Goal: Information Seeking & Learning: Learn about a topic

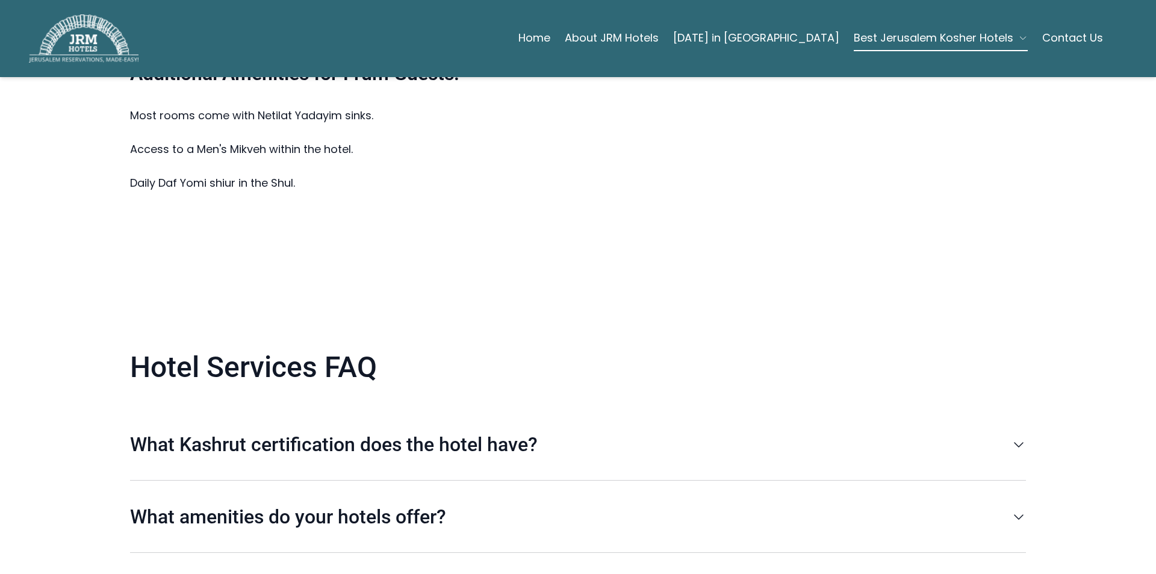
scroll to position [2467, 0]
click at [387, 432] on p "What Kashrut certification does the hotel have?" at bounding box center [567, 444] width 874 height 24
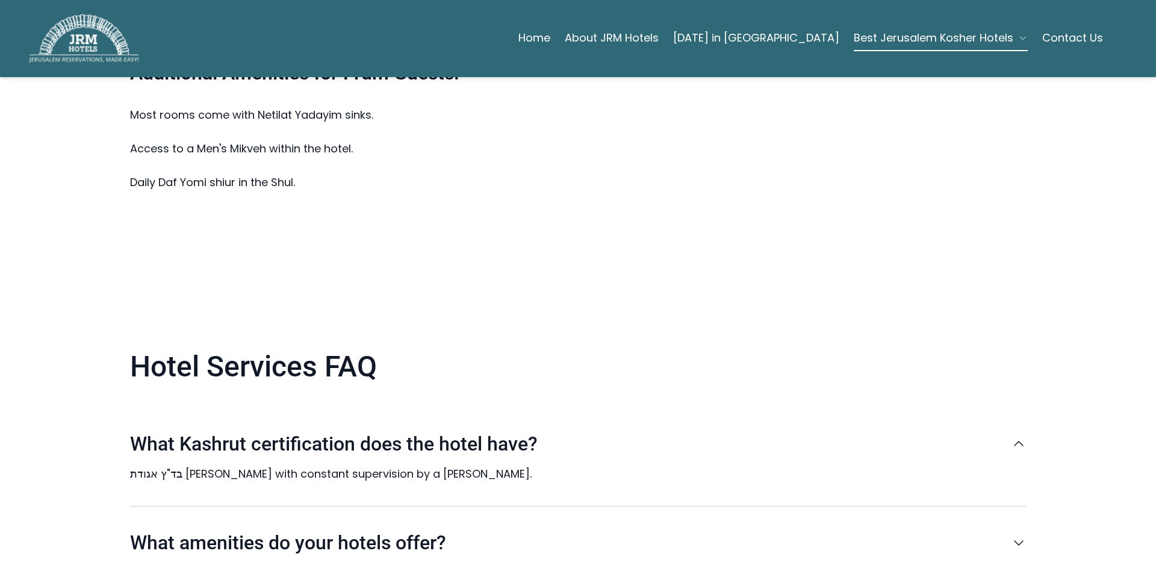
click at [387, 432] on p "What Kashrut certification does the hotel have?" at bounding box center [567, 444] width 874 height 24
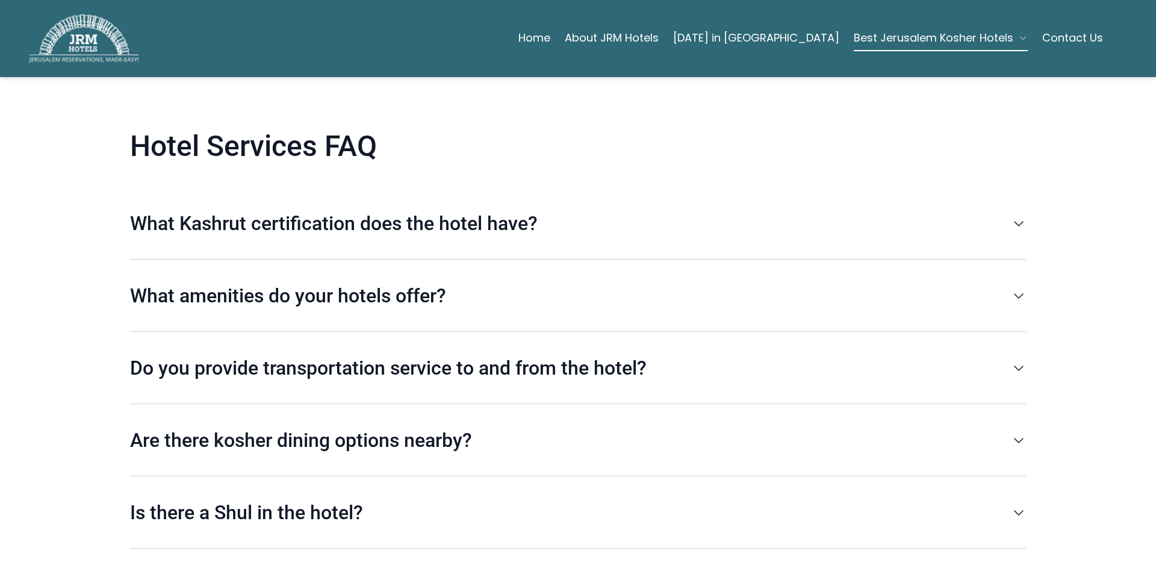
scroll to position [2708, 0]
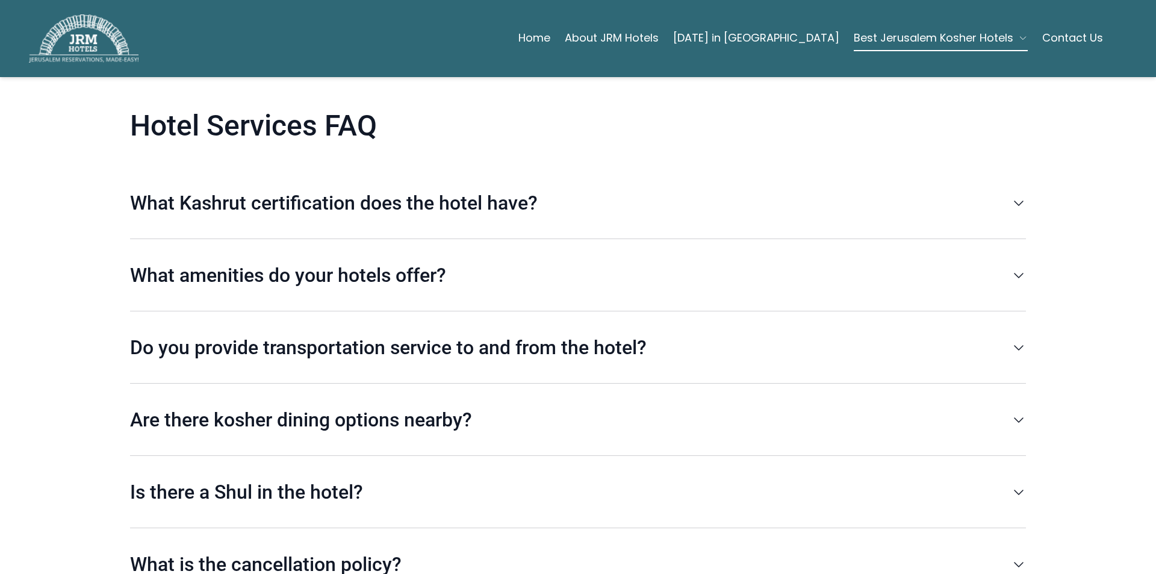
click at [394, 407] on p "Are there kosher dining options nearby?" at bounding box center [567, 419] width 874 height 24
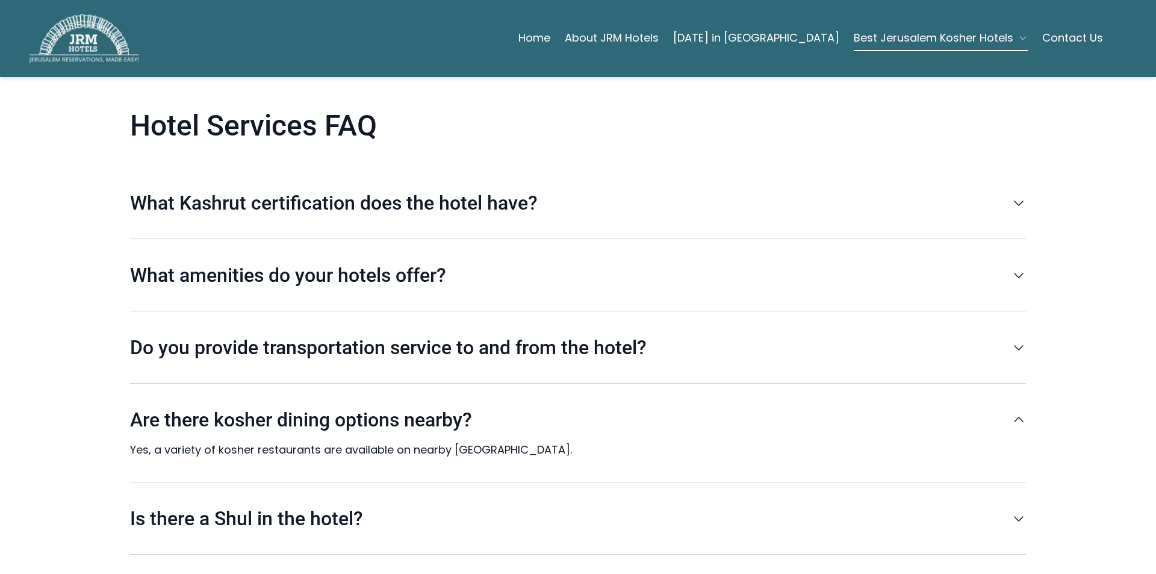
click at [394, 407] on p "Are there kosher dining options nearby?" at bounding box center [567, 419] width 874 height 24
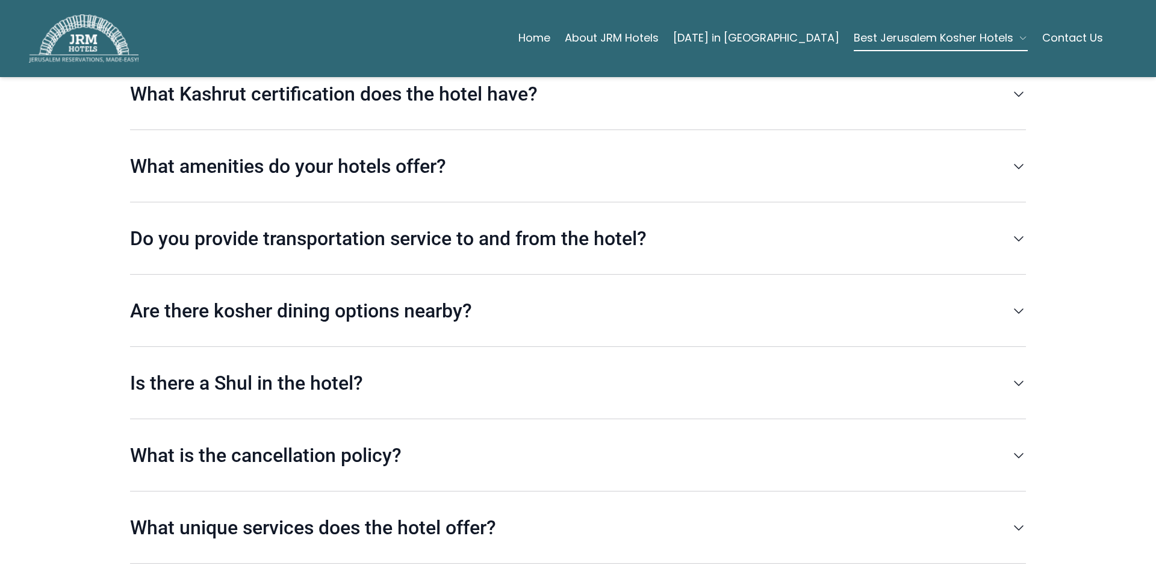
scroll to position [2829, 0]
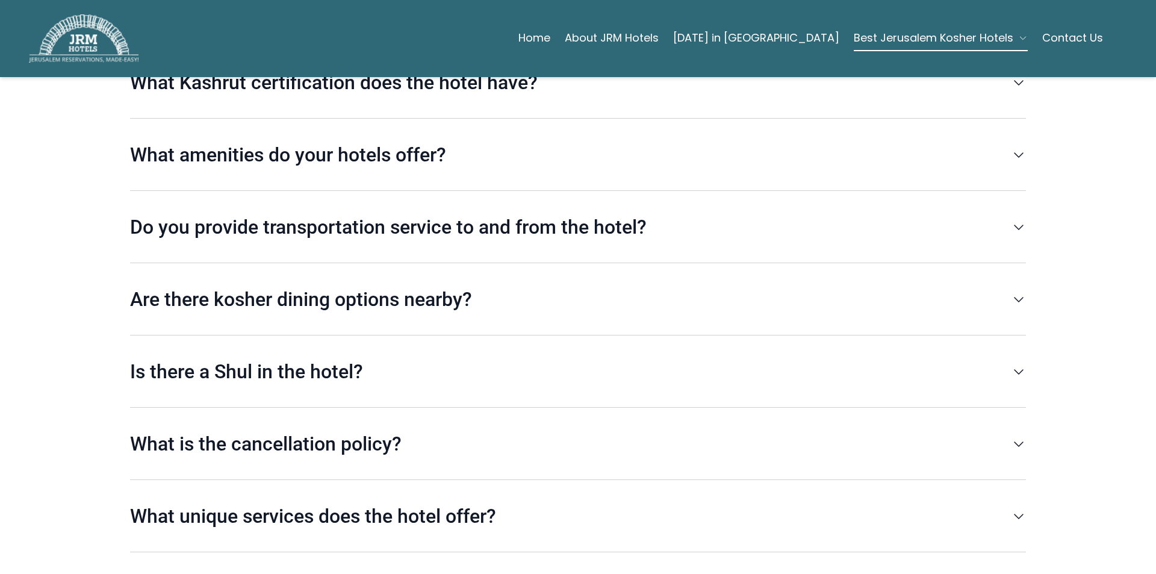
click at [385, 432] on p "What is the cancellation policy?" at bounding box center [567, 444] width 874 height 24
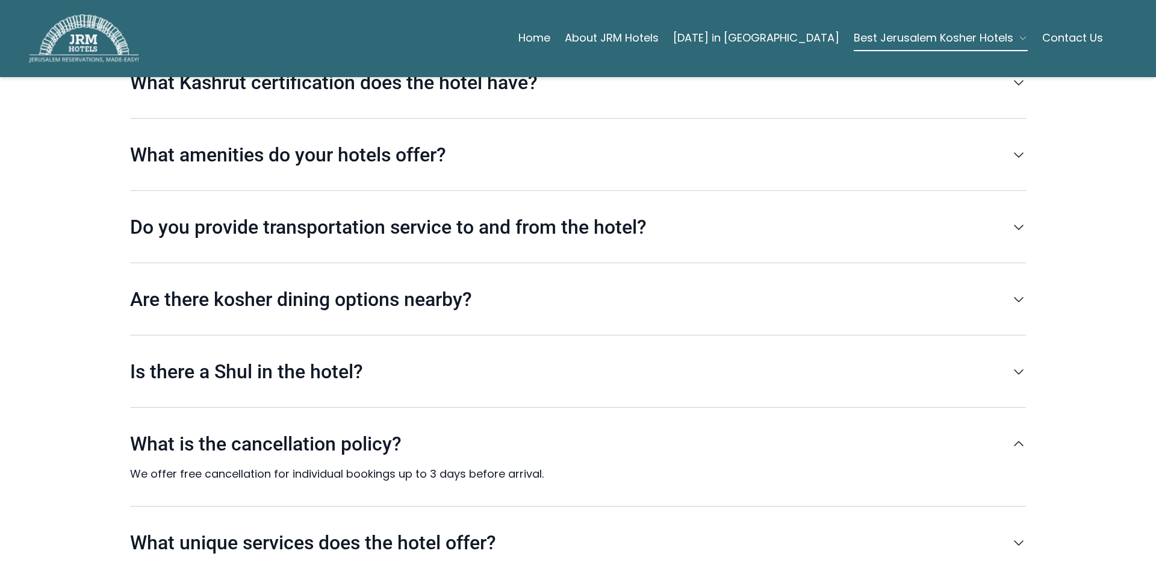
click at [385, 432] on p "What is the cancellation policy?" at bounding box center [567, 444] width 874 height 24
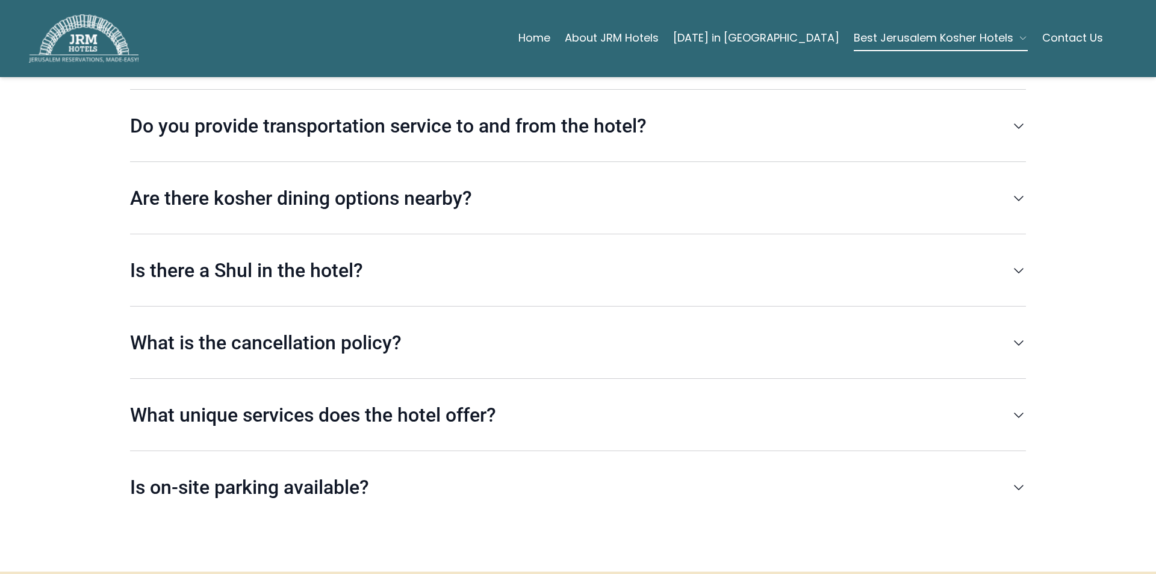
scroll to position [2949, 0]
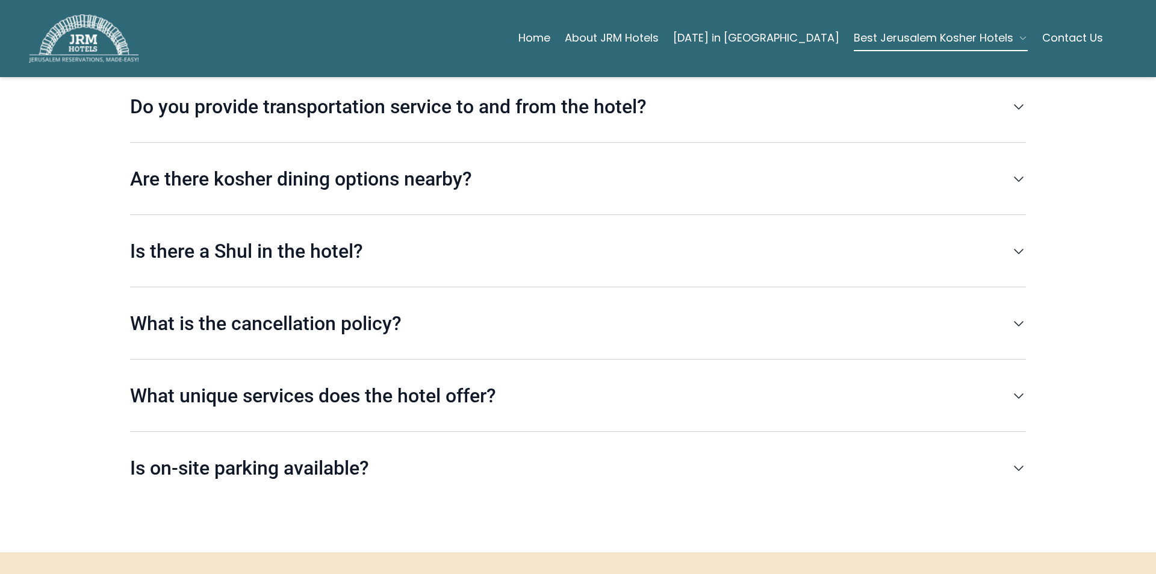
click at [397, 359] on div "What unique services does the hotel offer? The hotel is a renowned [GEOGRAPHIC_…" at bounding box center [578, 395] width 896 height 72
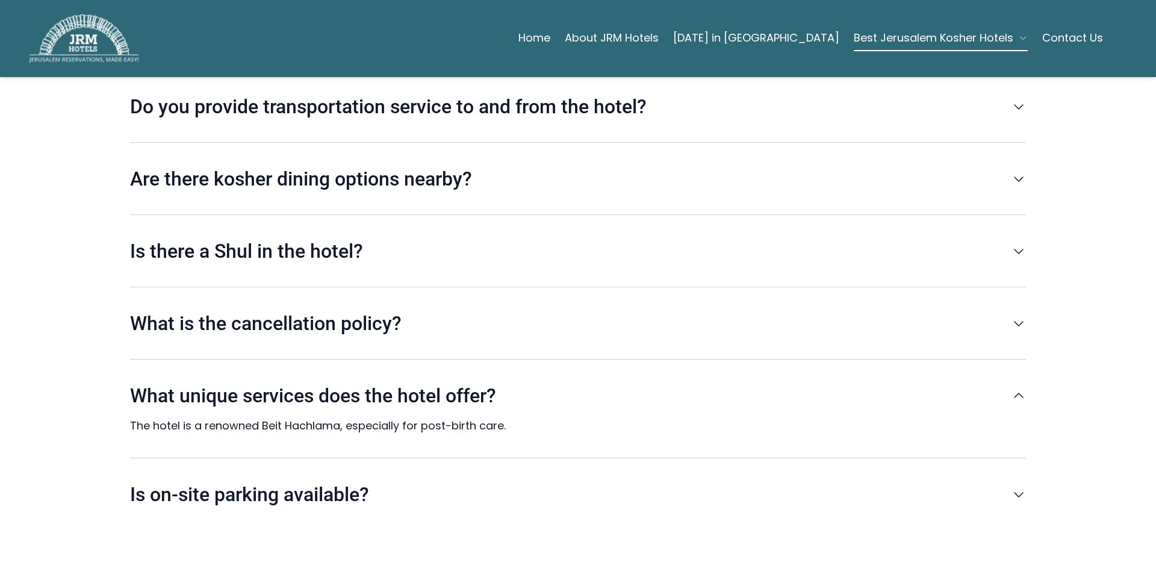
click at [397, 359] on div "What unique services does the hotel offer? The hotel is a renowned [GEOGRAPHIC_…" at bounding box center [578, 408] width 896 height 99
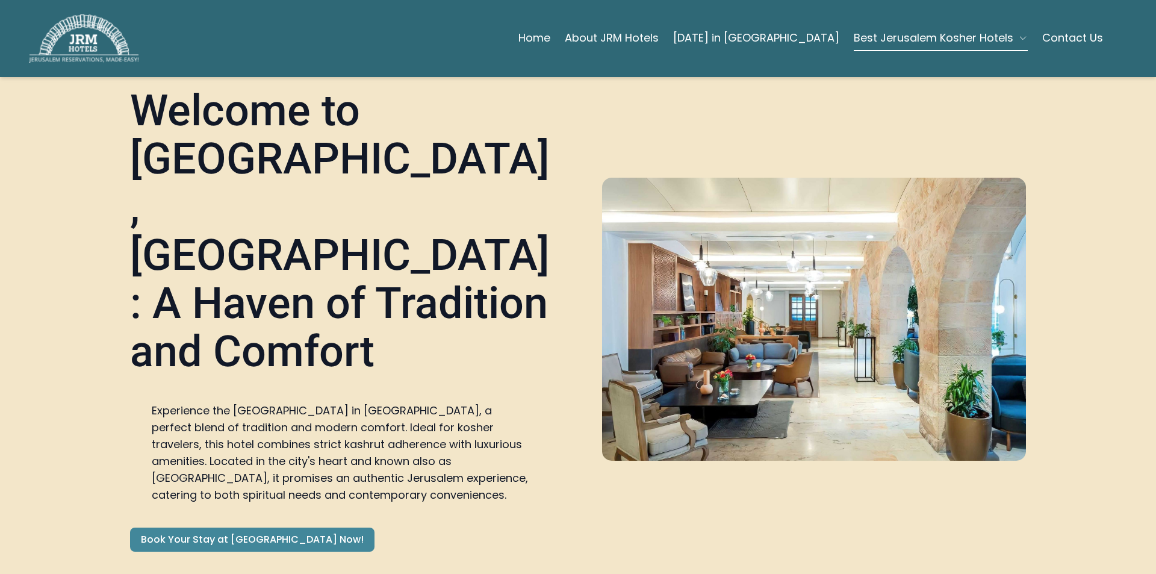
scroll to position [181, 0]
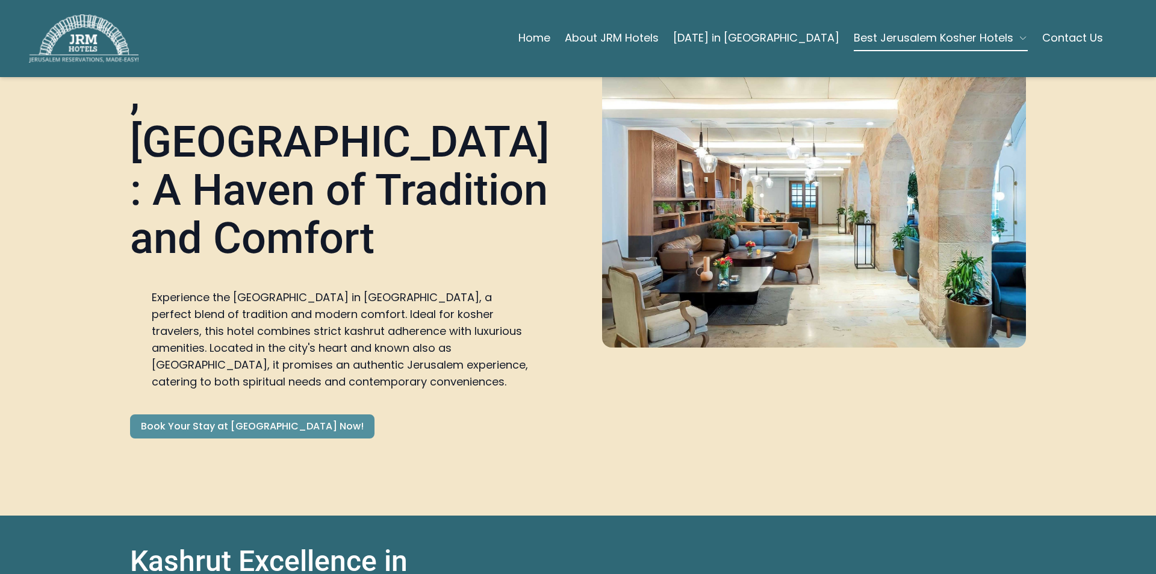
click at [286, 414] on link "Book Your Stay at [GEOGRAPHIC_DATA] Now!" at bounding box center [252, 426] width 244 height 24
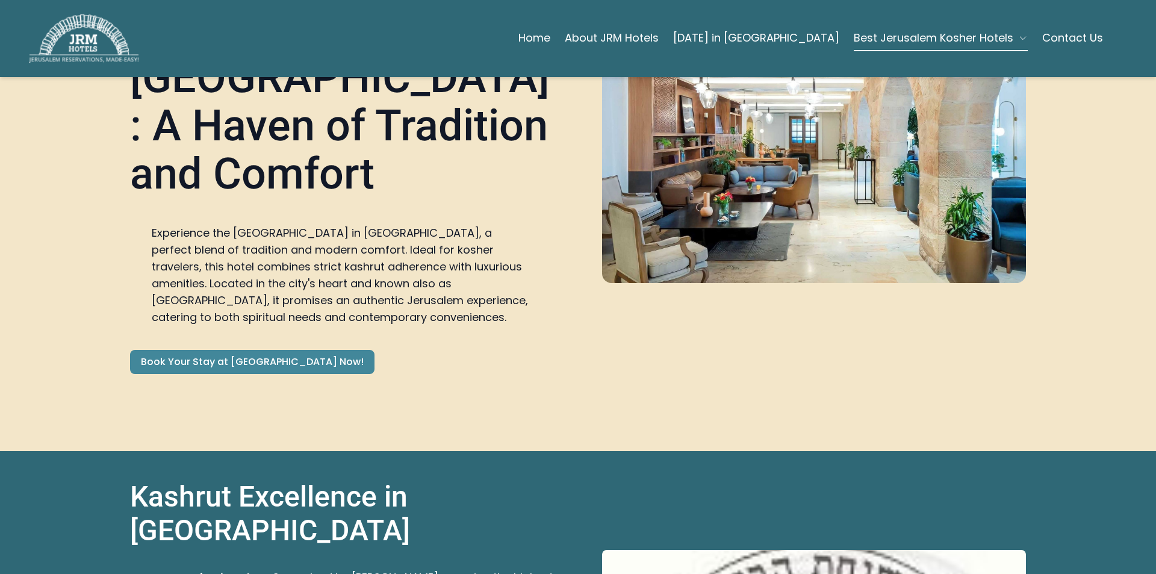
scroll to position [241, 0]
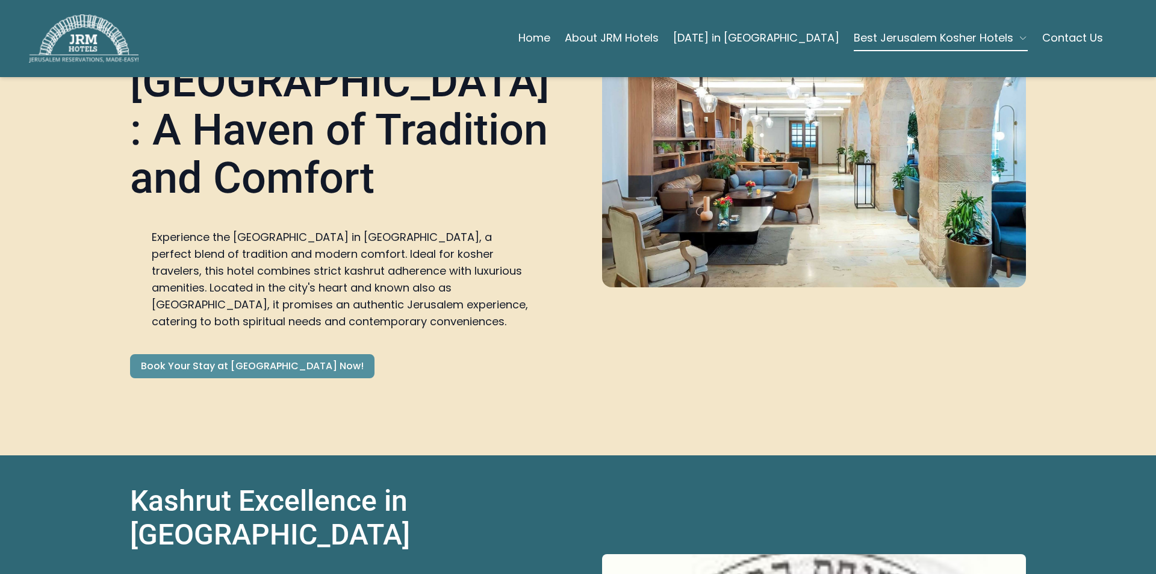
click at [269, 354] on link "Book Your Stay at [GEOGRAPHIC_DATA] Now!" at bounding box center [252, 366] width 244 height 24
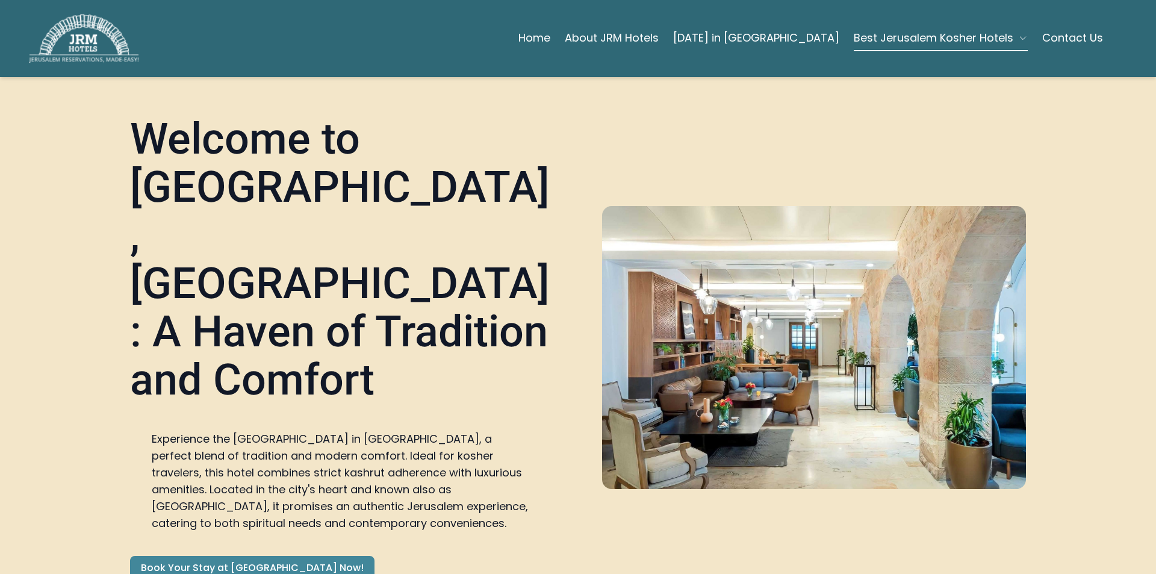
scroll to position [60, 0]
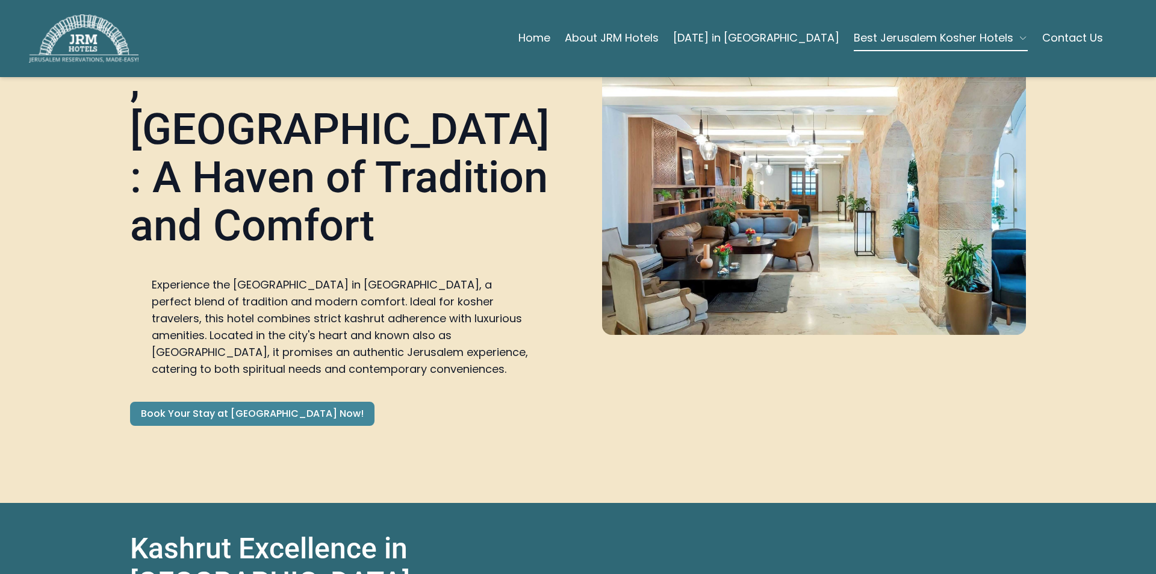
scroll to position [361, 0]
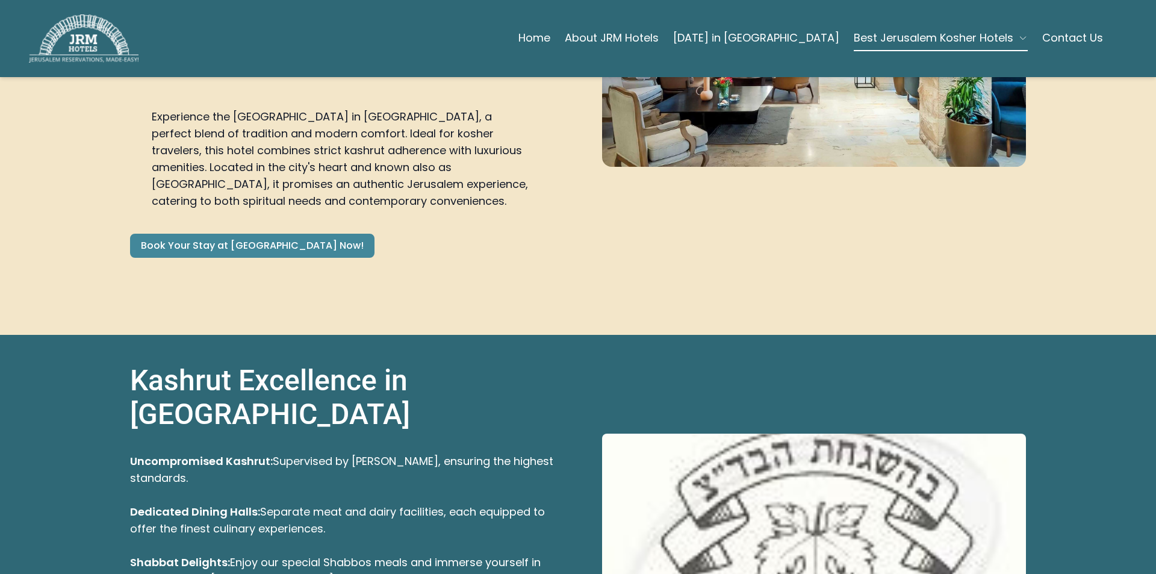
click at [995, 39] on span "Best Jerusalem Kosher Hotels" at bounding box center [932, 37] width 159 height 17
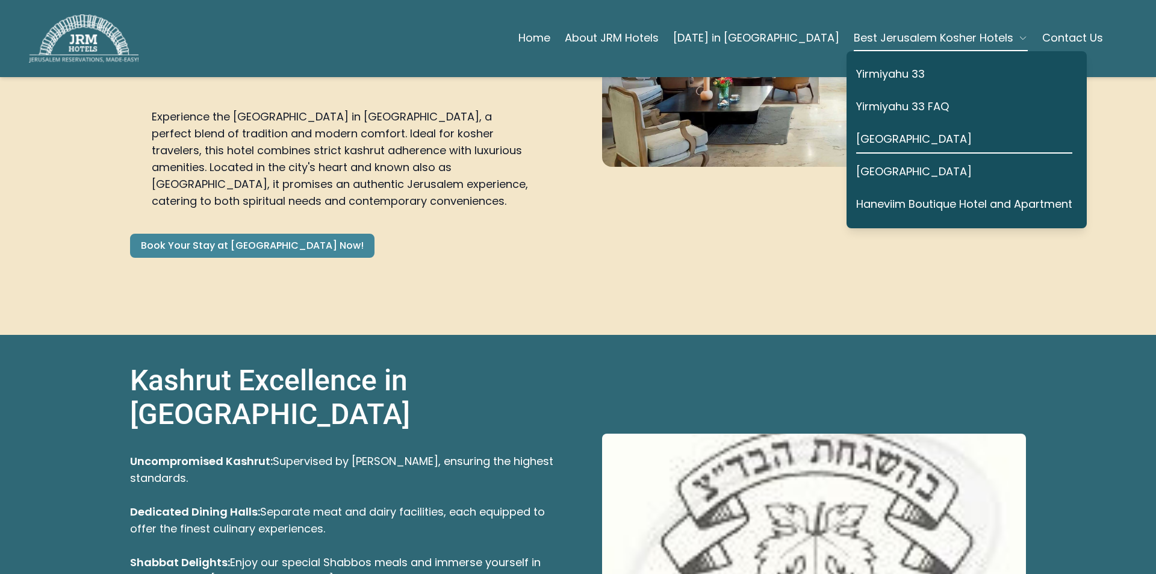
click at [445, 364] on h2 "Kashrut Excellence in [GEOGRAPHIC_DATA]" at bounding box center [342, 400] width 424 height 72
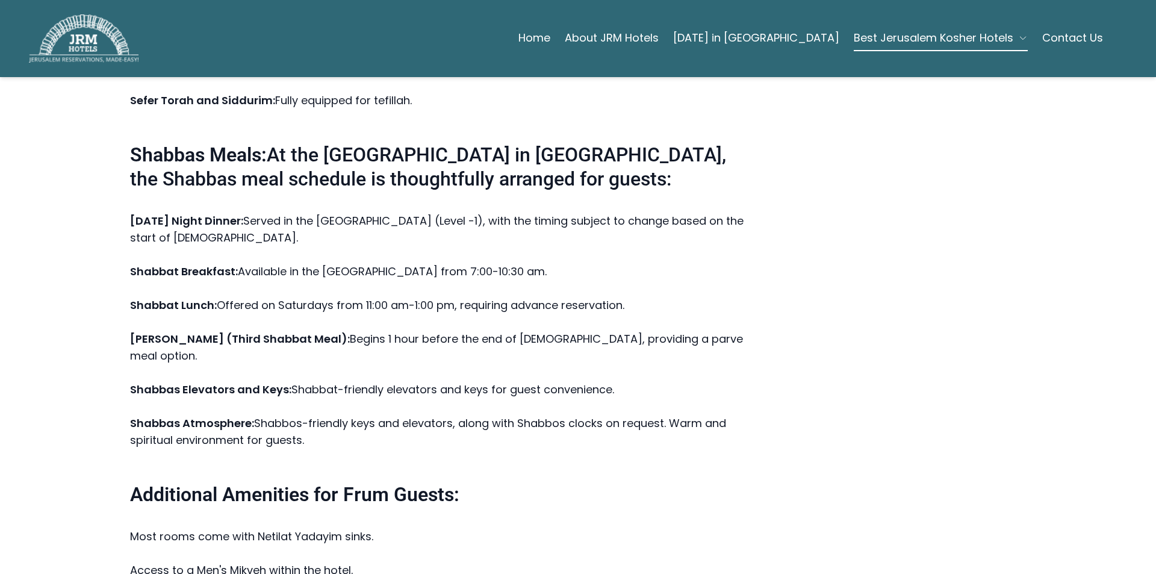
scroll to position [2167, 0]
